Goal: Information Seeking & Learning: Learn about a topic

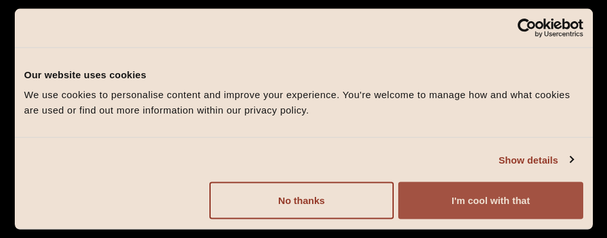
click at [468, 193] on button "I'm cool with that" at bounding box center [490, 201] width 184 height 37
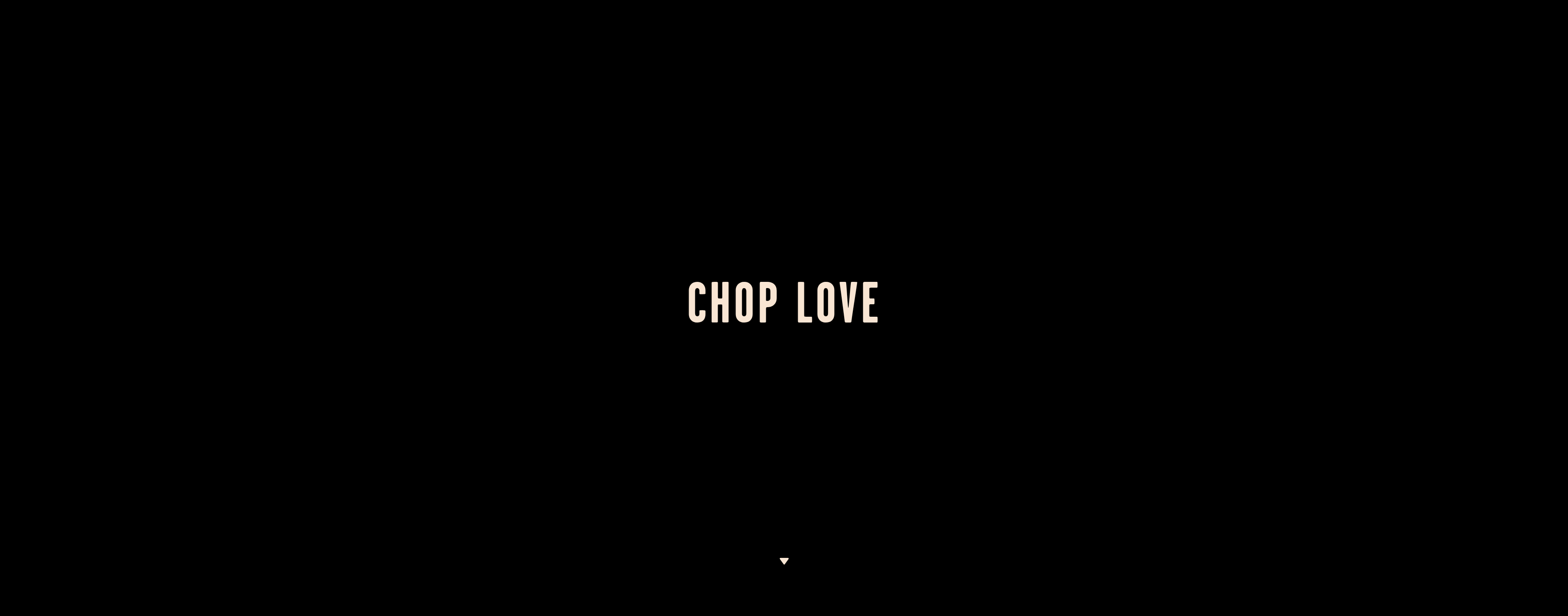
click at [392, 128] on div at bounding box center [784, 308] width 1568 height 616
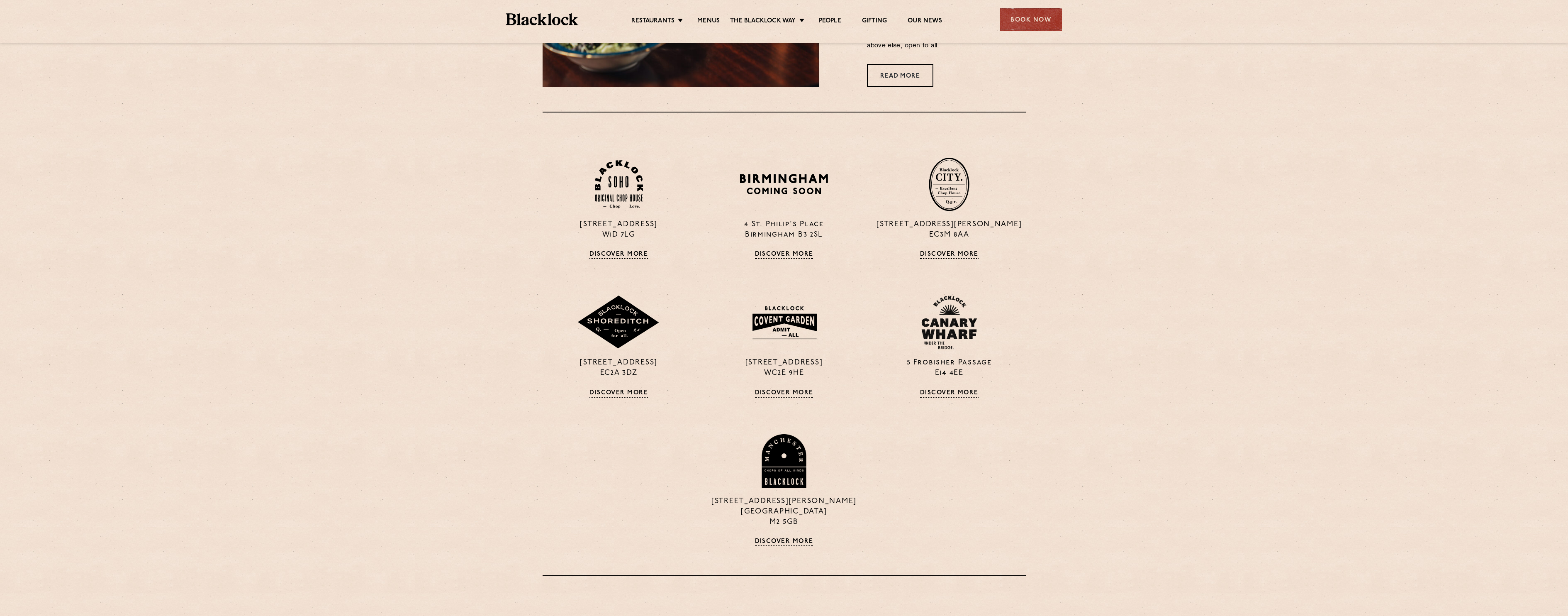
scroll to position [758, 0]
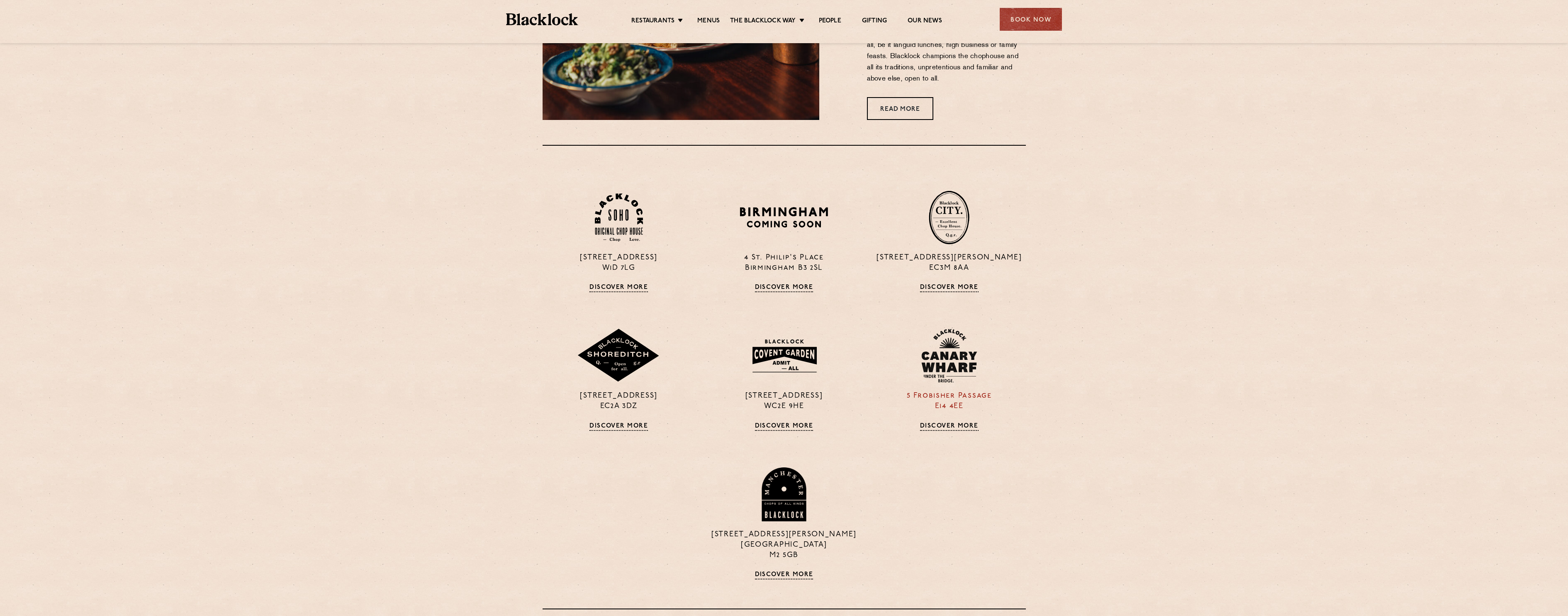
click at [392, 154] on link "Discover More" at bounding box center [949, 426] width 59 height 8
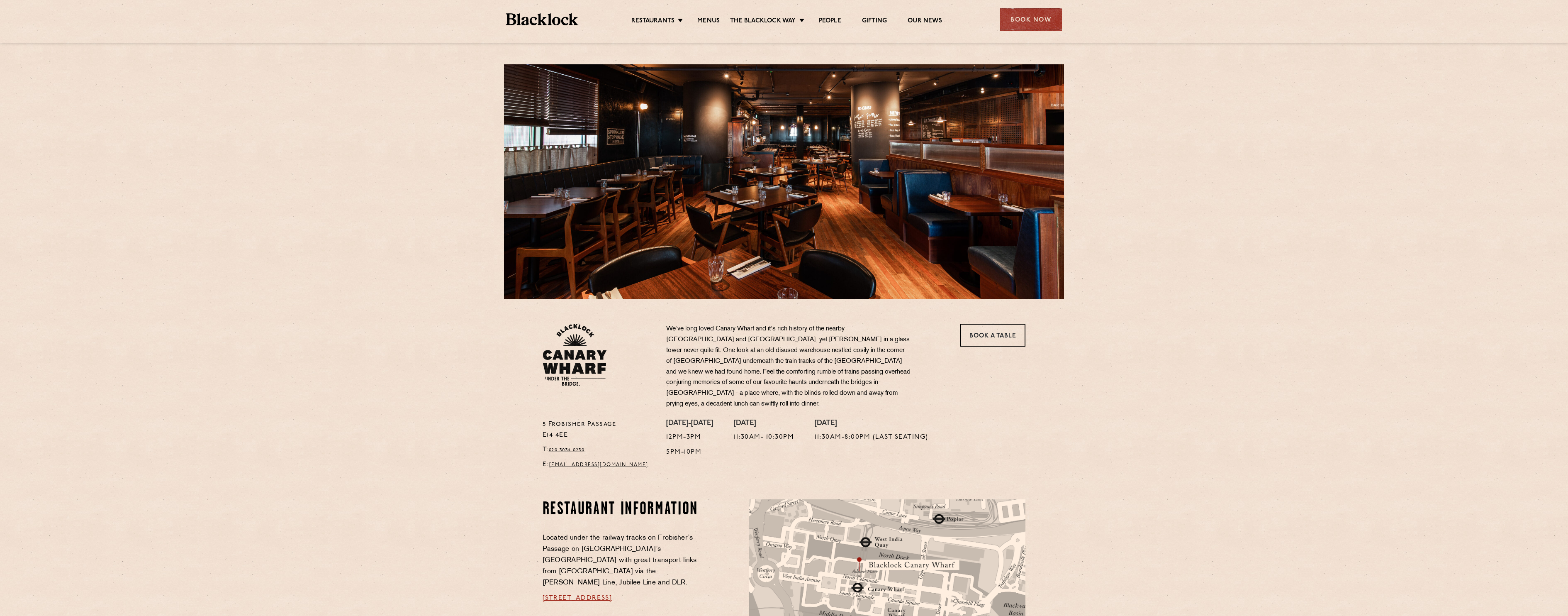
click at [949, 427] on div "Monday-Friday 12pm-3pm 5pm-10pm Saturday 11:30am- 10:30pm Sunday 11:30am-8:00pm…" at bounding box center [846, 447] width 372 height 56
click at [706, 21] on link "Menus" at bounding box center [708, 21] width 23 height 9
